Goal: Information Seeking & Learning: Learn about a topic

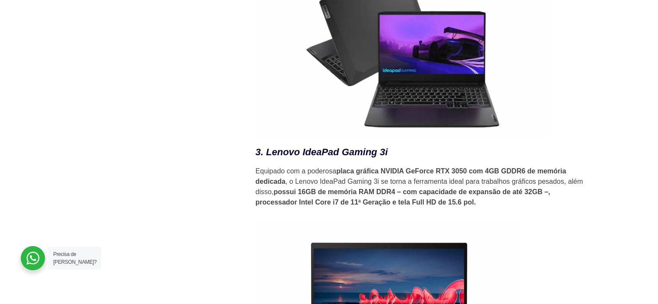
scroll to position [1730, 0]
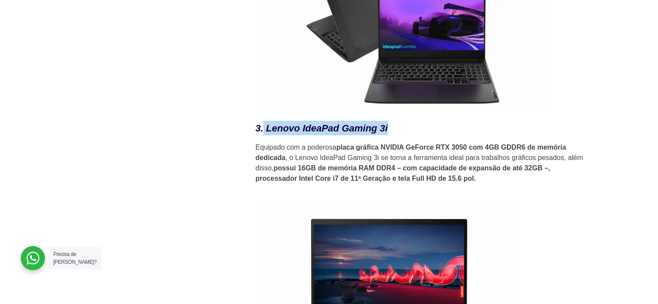
drag, startPoint x: 263, startPoint y: 132, endPoint x: 387, endPoint y: 137, distance: 123.8
click at [387, 134] on em "3. Lenovo IdeaPad Gaming 3i" at bounding box center [322, 128] width 132 height 11
copy em "Lenovo IdeaPad Gaming 3i"
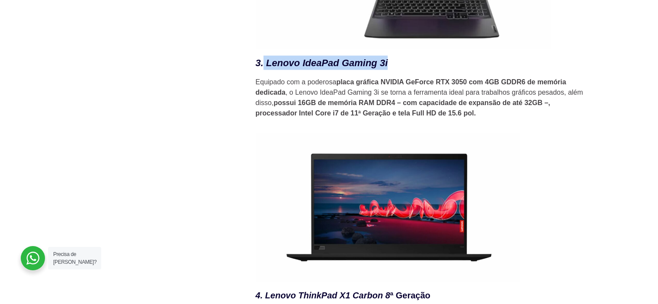
scroll to position [1946, 0]
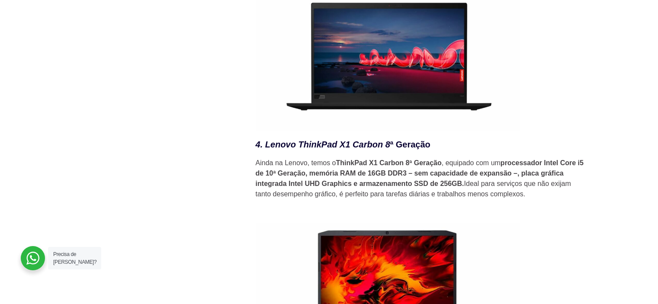
drag, startPoint x: 265, startPoint y: 147, endPoint x: 444, endPoint y: 148, distance: 178.1
click at [444, 148] on h3 "4. Lenovo ThinkPad X1 Carbon 8 ª Geração" at bounding box center [420, 144] width 329 height 13
copy h3 "Lenovo ThinkPad X1 Carbon 8 ª Geração"
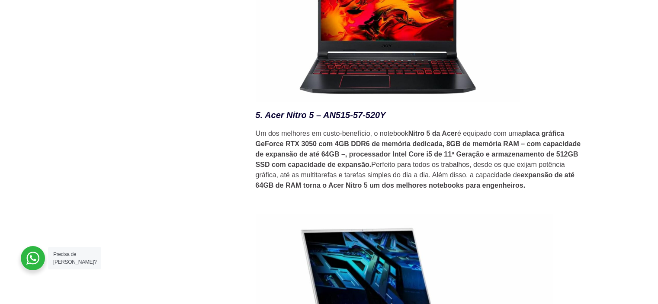
scroll to position [2306, 0]
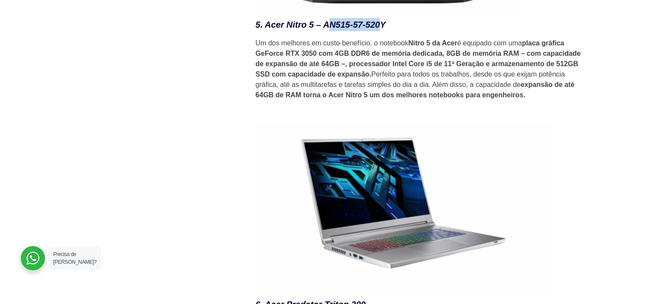
drag, startPoint x: 326, startPoint y: 28, endPoint x: 379, endPoint y: 26, distance: 52.8
click at [379, 26] on em "5. Acer Nitro 5 – AN515-57-520Y" at bounding box center [321, 25] width 130 height 10
copy em "N515-57-520"
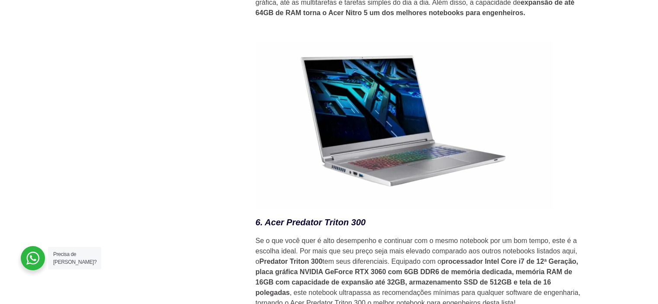
scroll to position [2522, 0]
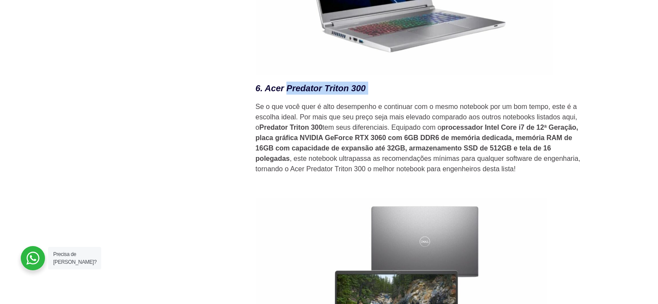
drag, startPoint x: 335, startPoint y: 91, endPoint x: 384, endPoint y: 90, distance: 48.9
click at [384, 90] on h3 "6. Acer Predator Triton 300" at bounding box center [420, 88] width 329 height 13
copy h3 "Predator Triton 300"
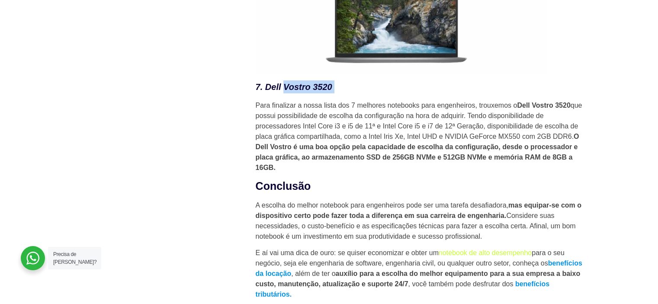
drag, startPoint x: 293, startPoint y: 90, endPoint x: 353, endPoint y: 90, distance: 60.5
click at [353, 91] on h3 "7. Dell Vostro 3520" at bounding box center [420, 86] width 329 height 13
copy h3 "Vostro 3520"
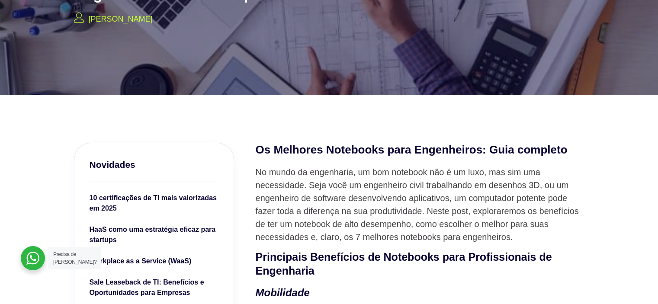
scroll to position [0, 0]
